Goal: Check status

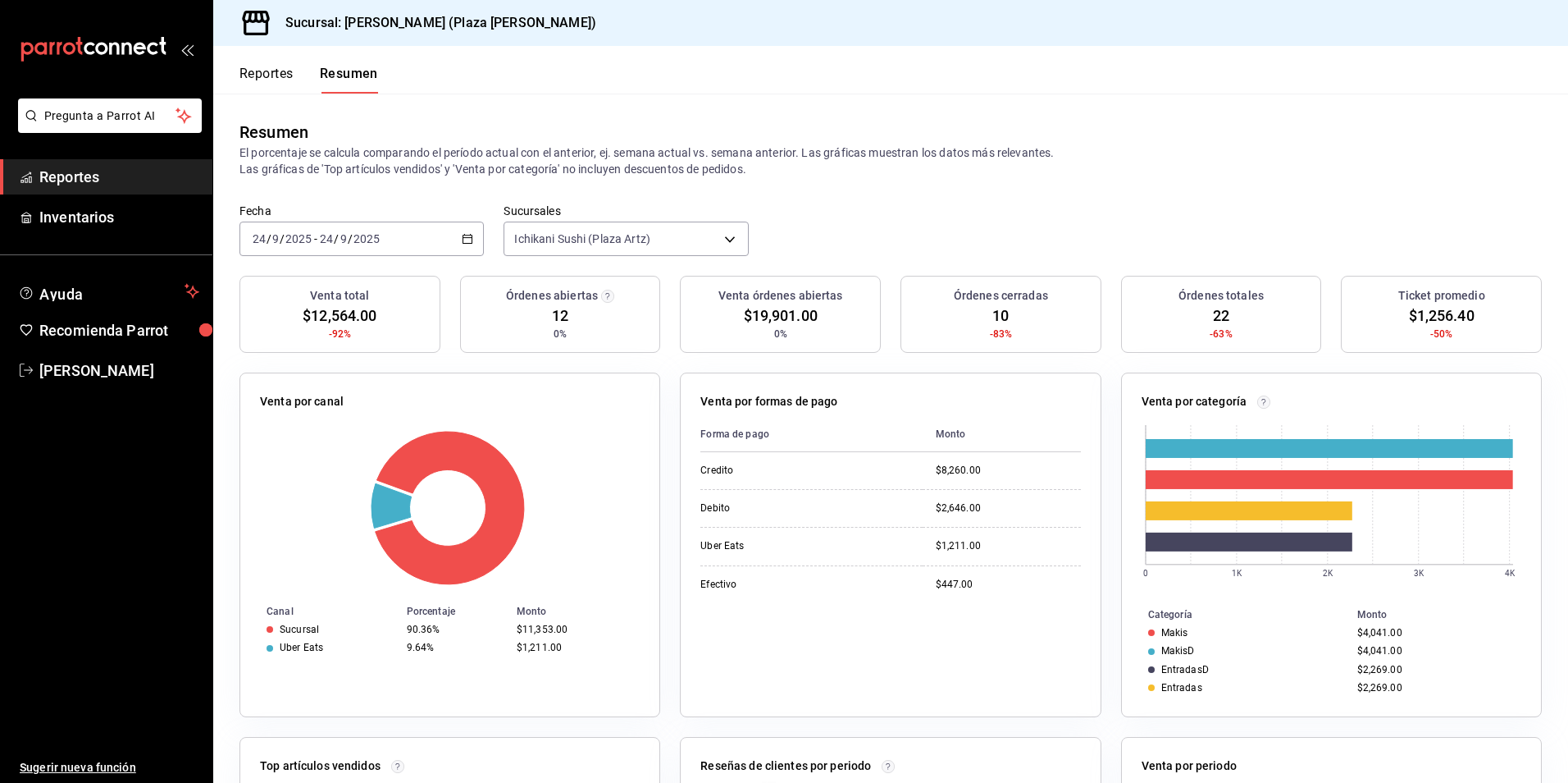
click at [263, 69] on button "Reportes" at bounding box center [267, 80] width 54 height 28
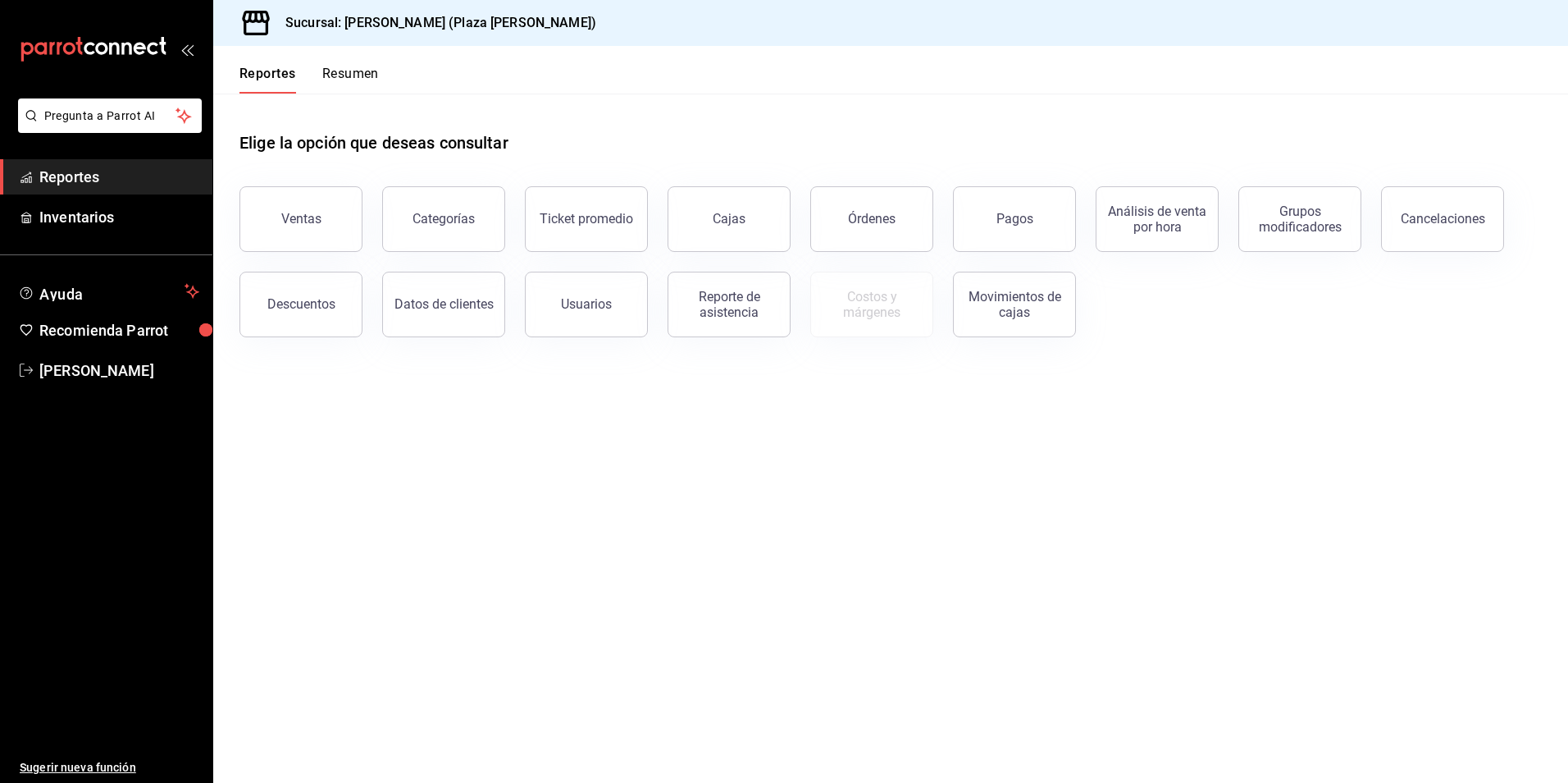
click at [341, 77] on button "Resumen" at bounding box center [350, 80] width 56 height 28
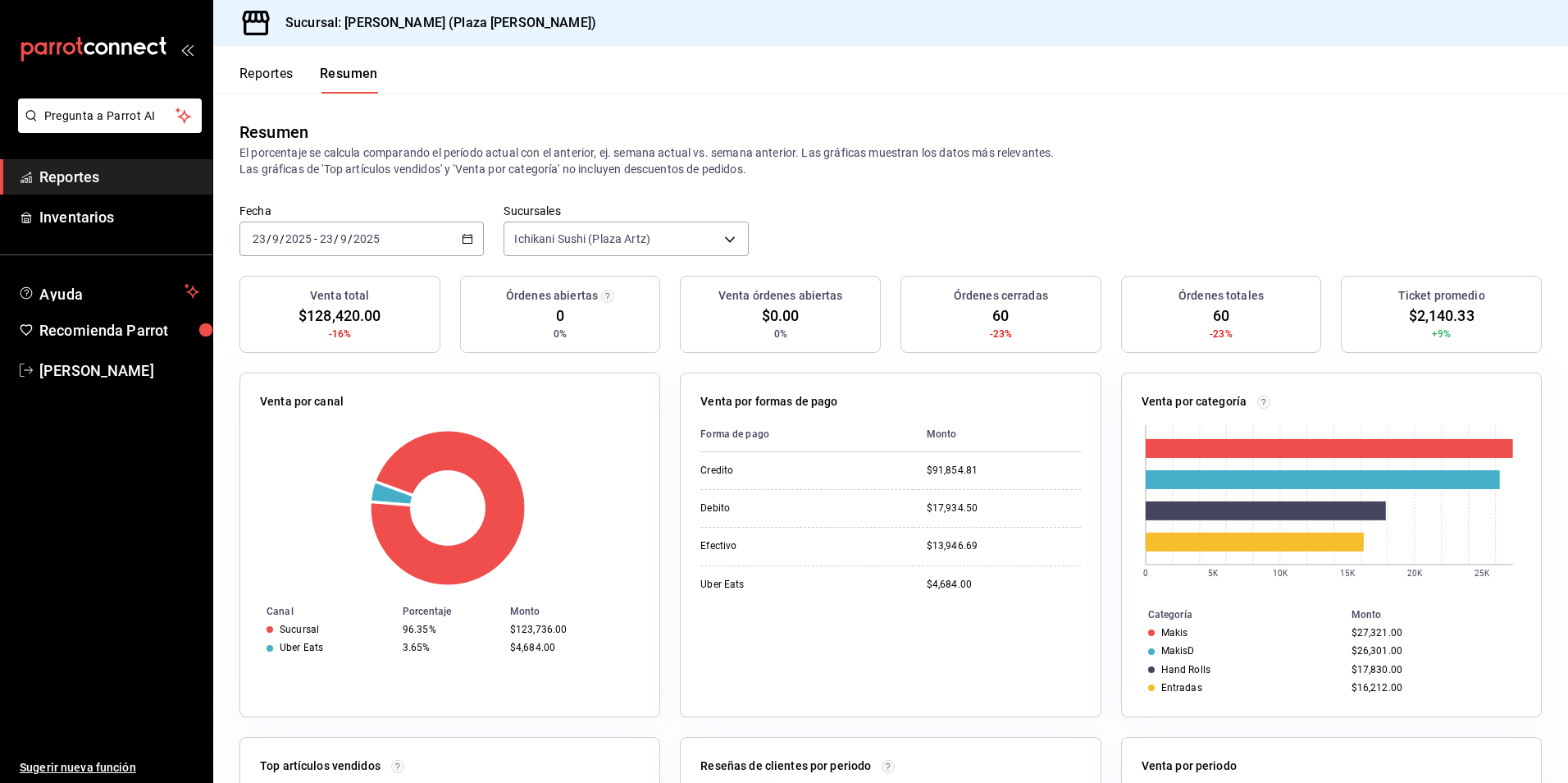
click at [474, 238] on div "[DATE] [DATE] - [DATE] [DATE]" at bounding box center [362, 239] width 244 height 35
click at [306, 455] on li "Rango de fechas" at bounding box center [317, 473] width 153 height 37
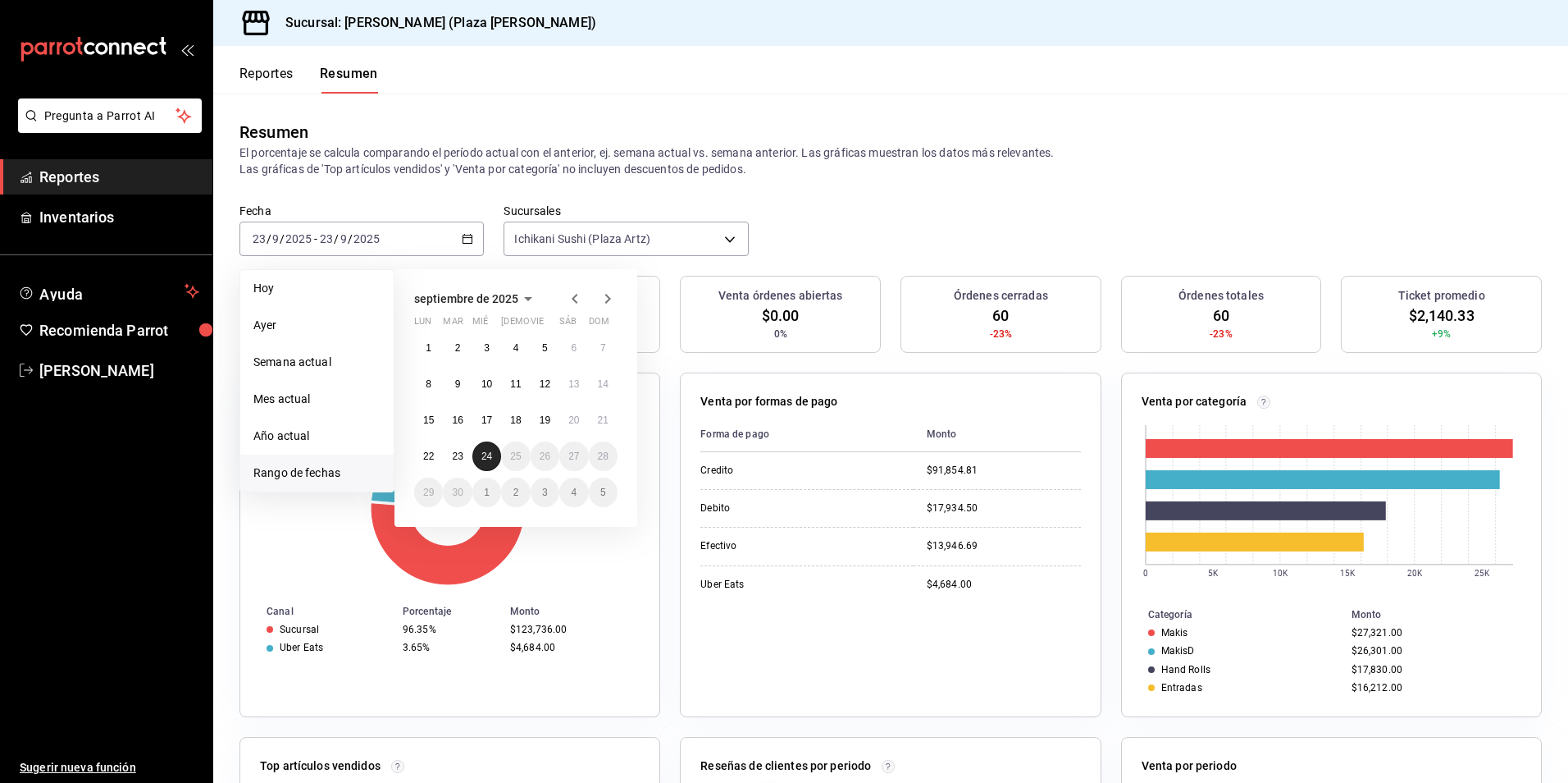
click at [488, 458] on abbr "24" at bounding box center [486, 456] width 10 height 11
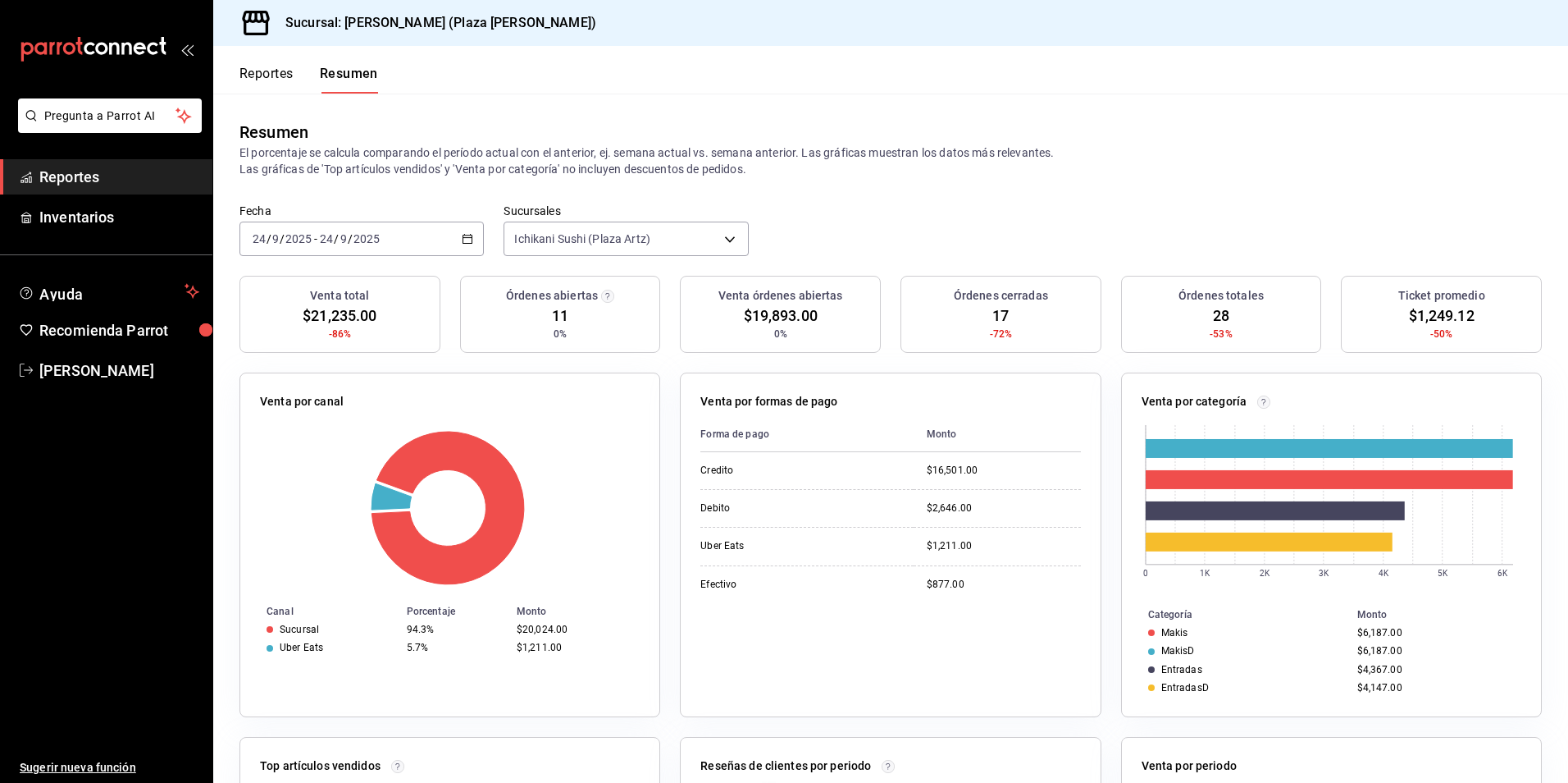
click at [783, 216] on div "Fecha [DATE] [DATE] - [DATE] [DATE] Sucursales Ichikani Sushi (Plaza [PERSON_NA…" at bounding box center [891, 239] width 1355 height 72
